Goal: Find specific page/section: Find specific page/section

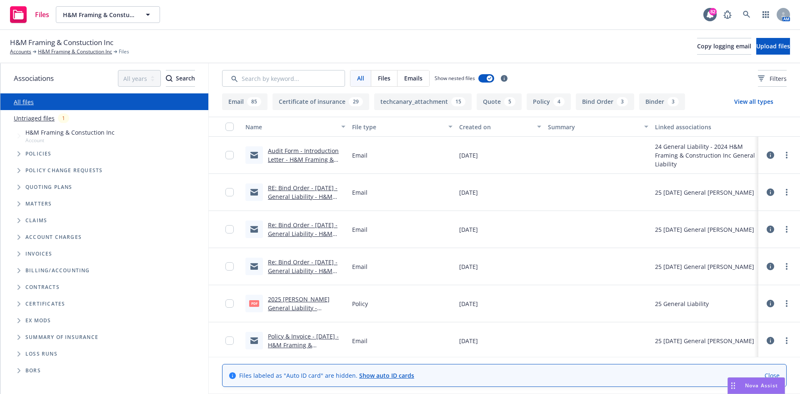
click at [286, 153] on link "Audit Form - Introduction Letter - H&M Framing & Constuction Inc 2024 General L…" at bounding box center [306, 168] width 77 height 43
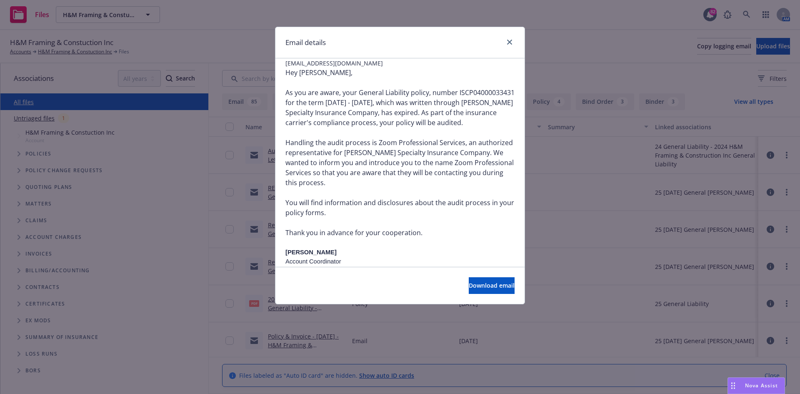
scroll to position [125, 0]
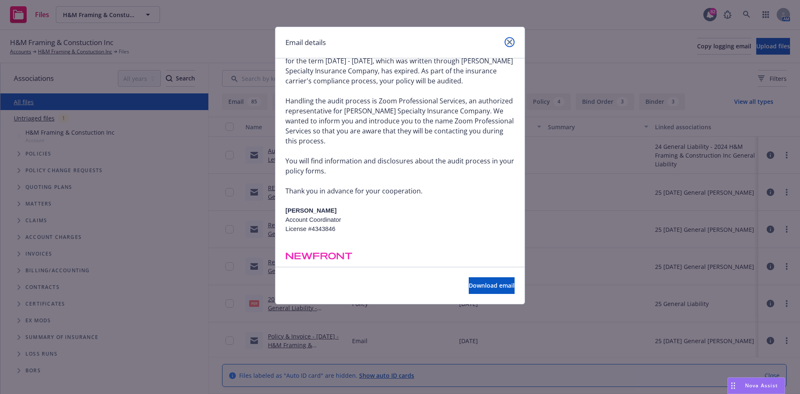
click at [508, 40] on icon "close" at bounding box center [509, 42] width 5 height 5
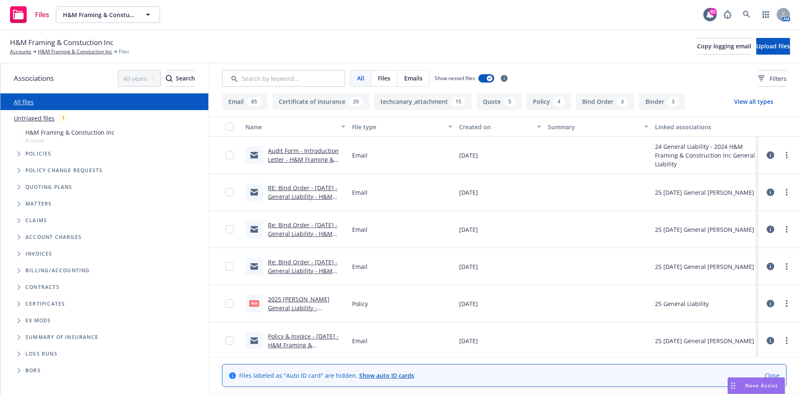
click at [289, 186] on link "RE: Bind Order - [DATE] - General Liability - H&M Framing & Construction Inc - …" at bounding box center [306, 201] width 76 height 34
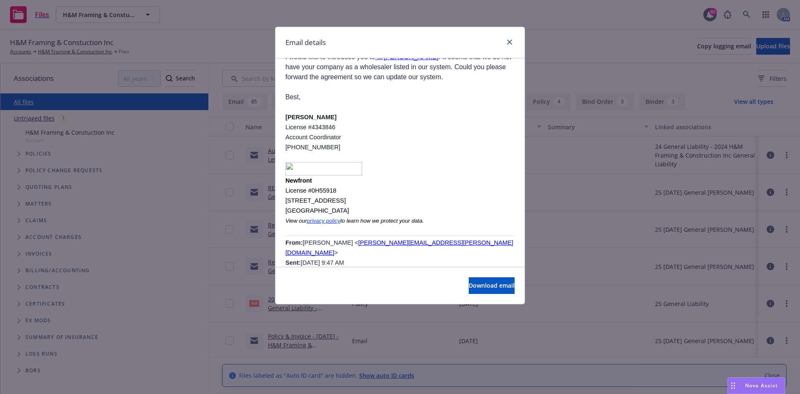
scroll to position [1875, 0]
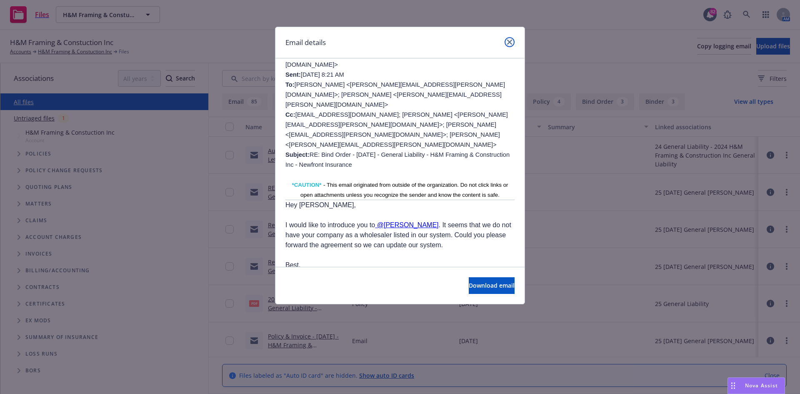
click at [509, 42] on icon "close" at bounding box center [509, 42] width 5 height 5
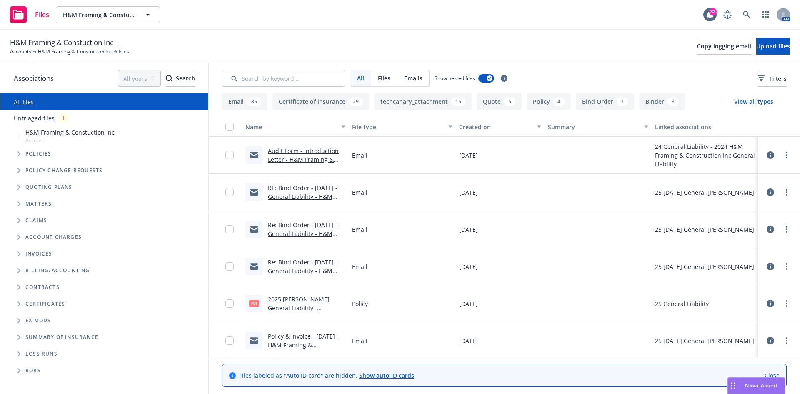
click at [287, 222] on link "Re: Bind Order - [DATE] - General Liability - H&M Framing & Construction Inc - …" at bounding box center [306, 238] width 76 height 34
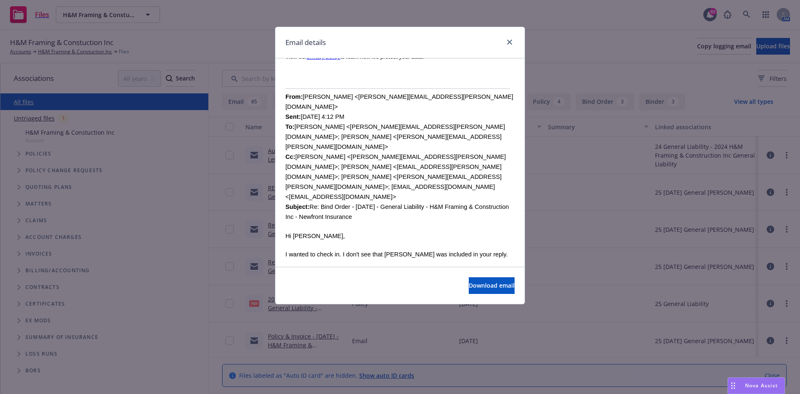
scroll to position [292, 0]
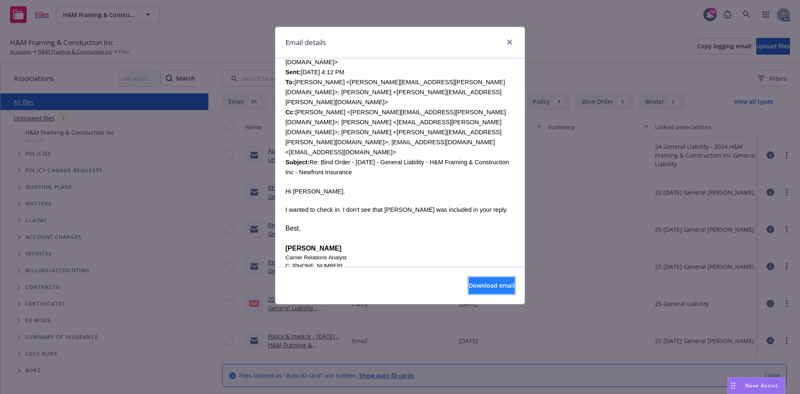
click at [488, 286] on span "Download email" at bounding box center [492, 285] width 46 height 8
click at [509, 41] on icon "close" at bounding box center [509, 42] width 5 height 5
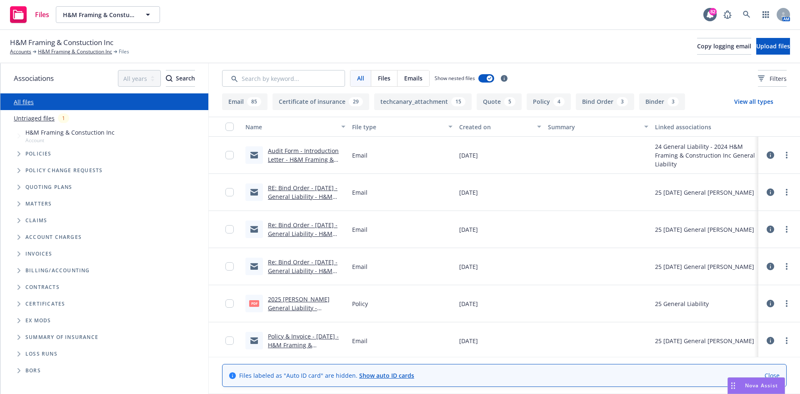
click at [308, 262] on link "Re: Bind Order - [DATE] - General Liability - H&M Framing & Construction Inc - …" at bounding box center [306, 275] width 76 height 34
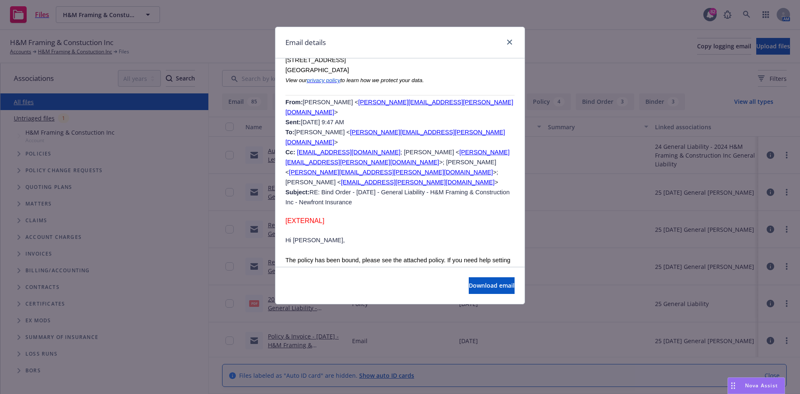
scroll to position [1292, 0]
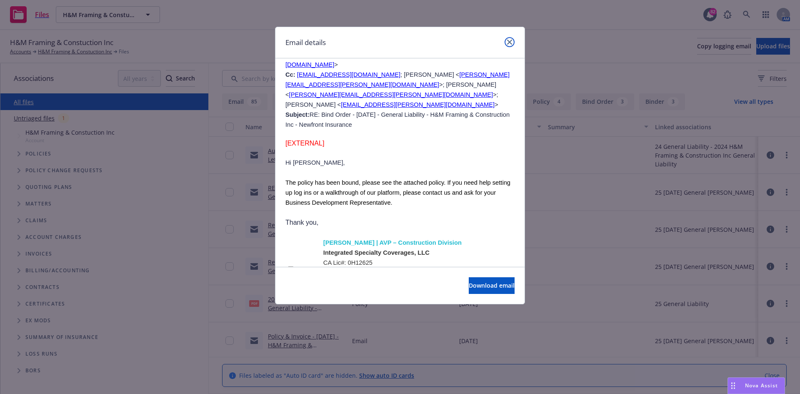
click at [509, 39] on link "close" at bounding box center [510, 42] width 10 height 10
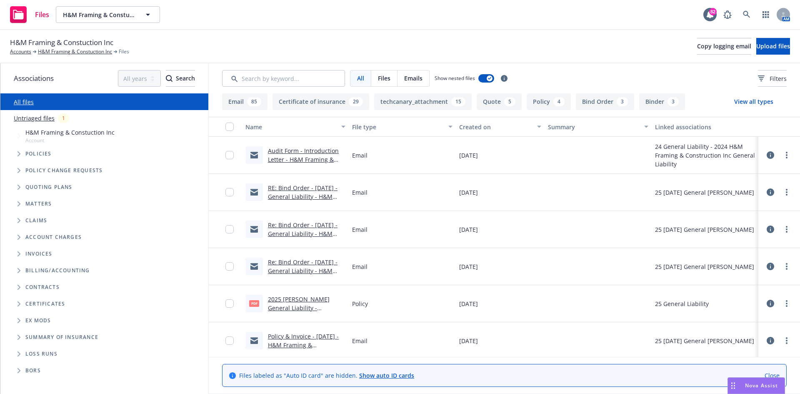
click at [299, 189] on link "RE: Bind Order - [DATE] - General Liability - H&M Framing & Construction Inc - …" at bounding box center [306, 201] width 76 height 34
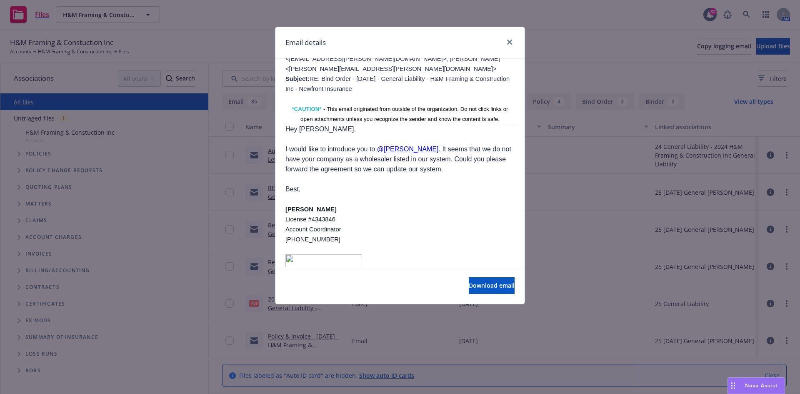
scroll to position [1917, 0]
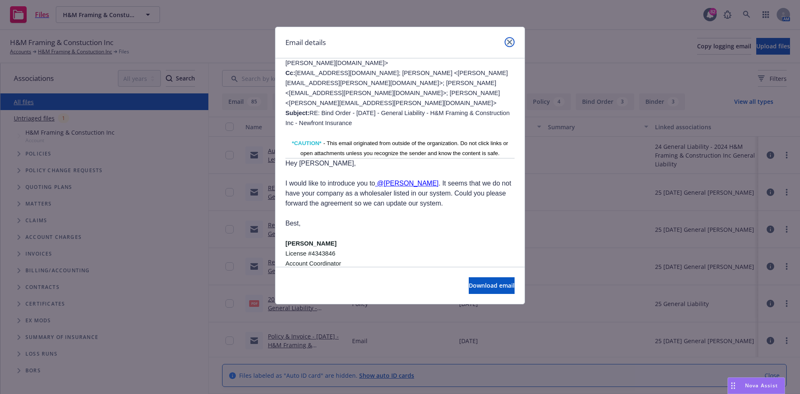
click at [509, 41] on icon "close" at bounding box center [509, 42] width 5 height 5
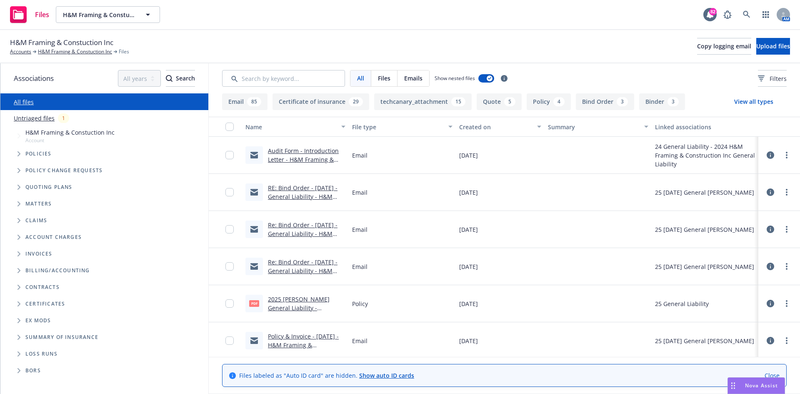
click at [288, 336] on link "Policy & Invoice - [DATE] - H&M Framing & Construction Inc - General Liability …" at bounding box center [305, 353] width 74 height 43
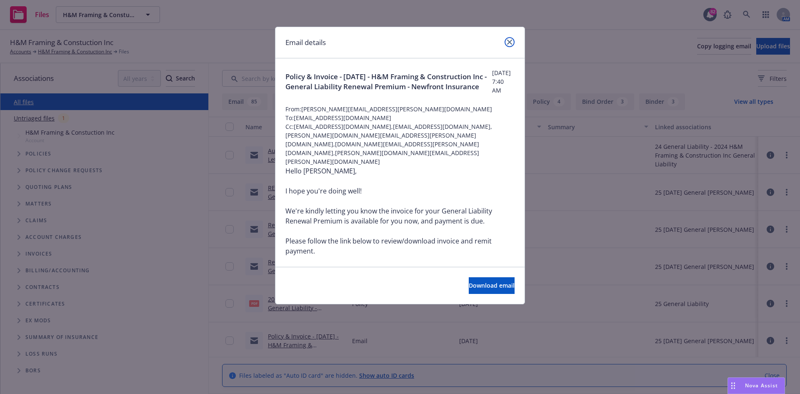
click at [511, 41] on icon "close" at bounding box center [509, 42] width 5 height 5
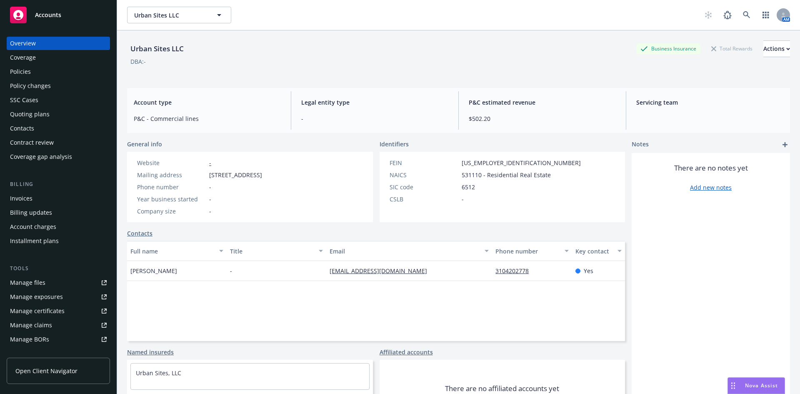
click at [41, 75] on div "Policies" at bounding box center [58, 71] width 97 height 13
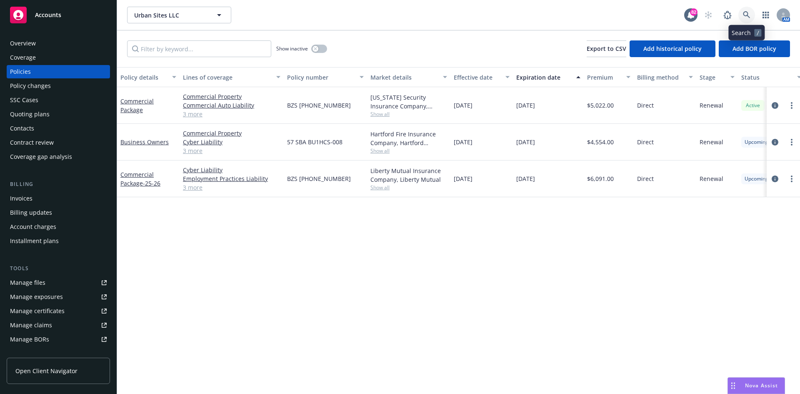
click at [749, 13] on icon at bounding box center [747, 15] width 8 height 8
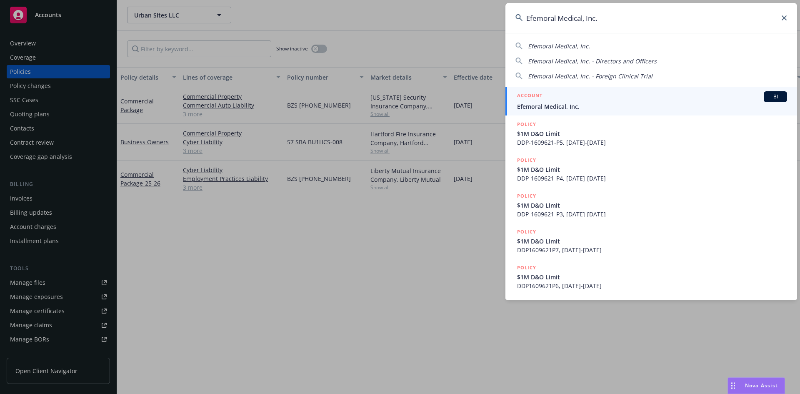
type input "Efemoral Medical, Inc."
click at [535, 93] on h5 "ACCOUNT" at bounding box center [529, 96] width 25 height 10
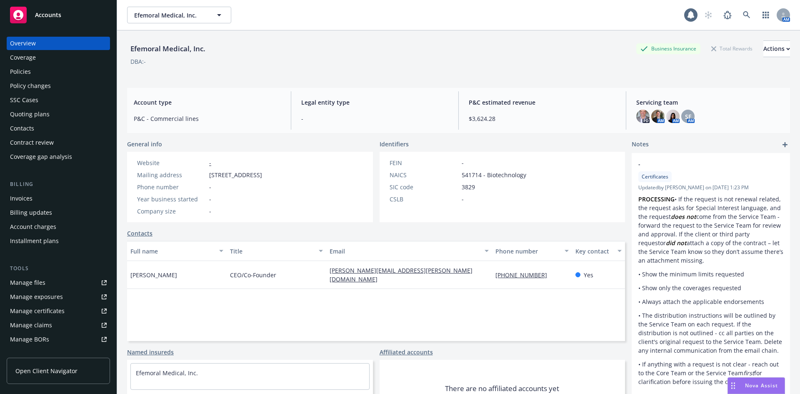
click at [22, 74] on div "Policies" at bounding box center [20, 71] width 21 height 13
